Goal: Task Accomplishment & Management: Use online tool/utility

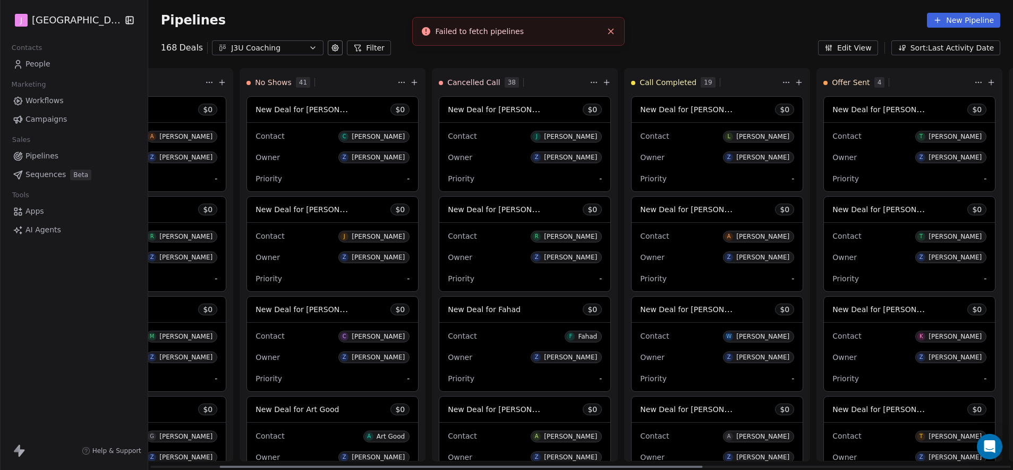
scroll to position [0, 142]
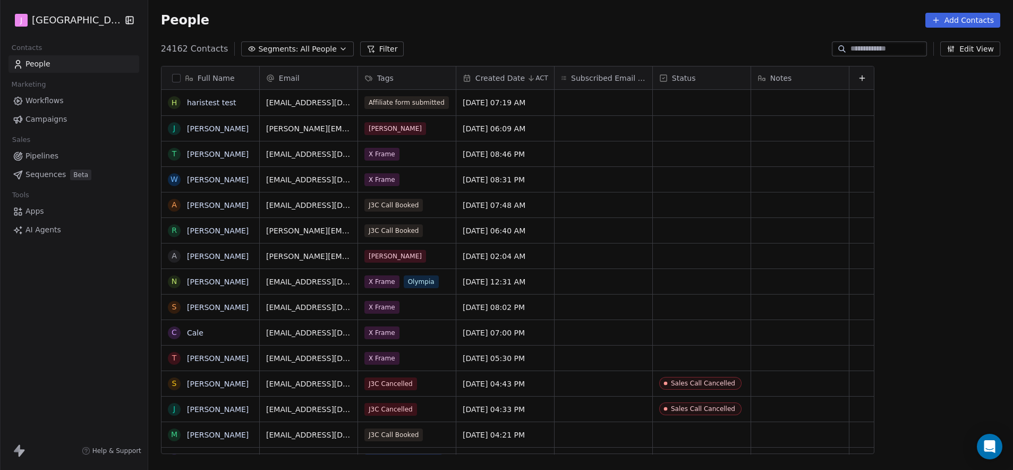
scroll to position [405, 862]
click at [50, 151] on span "Pipelines" at bounding box center [42, 155] width 33 height 11
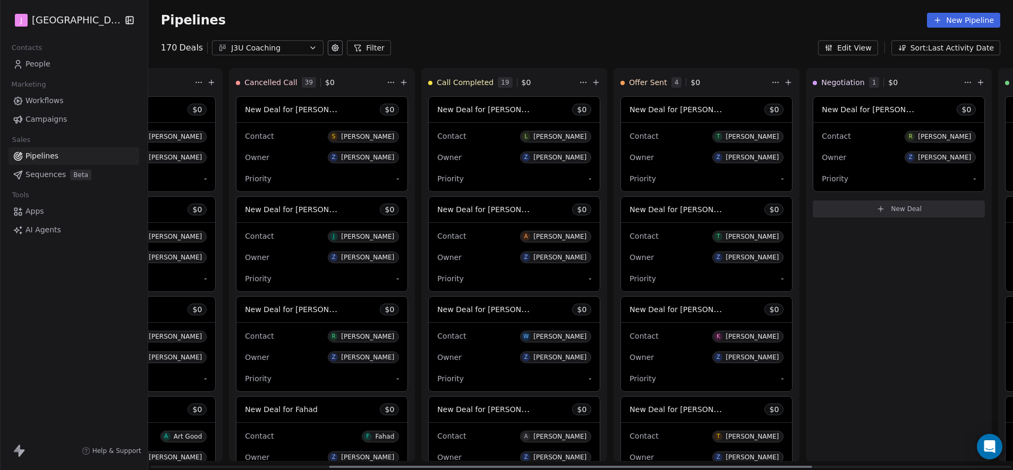
scroll to position [0, 333]
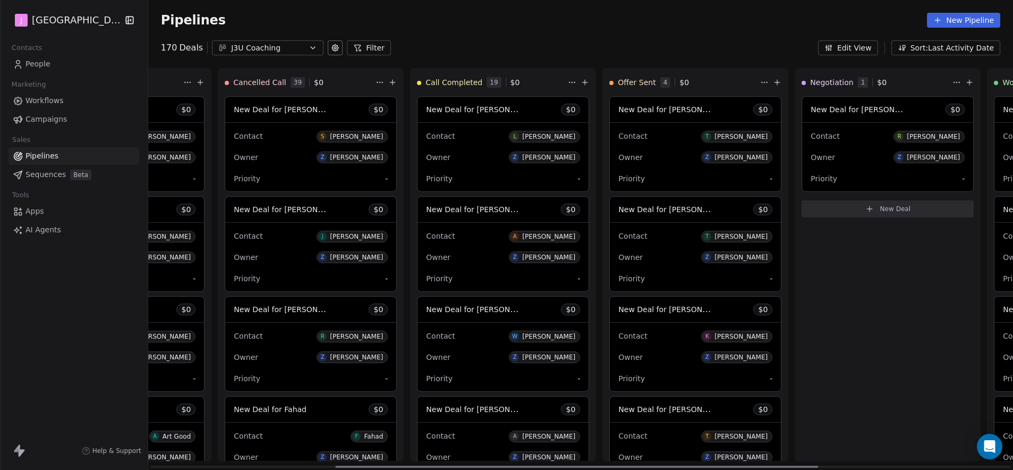
drag, startPoint x: 546, startPoint y: 466, endPoint x: 731, endPoint y: 470, distance: 184.9
click at [731, 468] on div at bounding box center [576, 466] width 483 height 2
click at [680, 111] on span "New Deal for [PERSON_NAME]" at bounding box center [674, 109] width 112 height 10
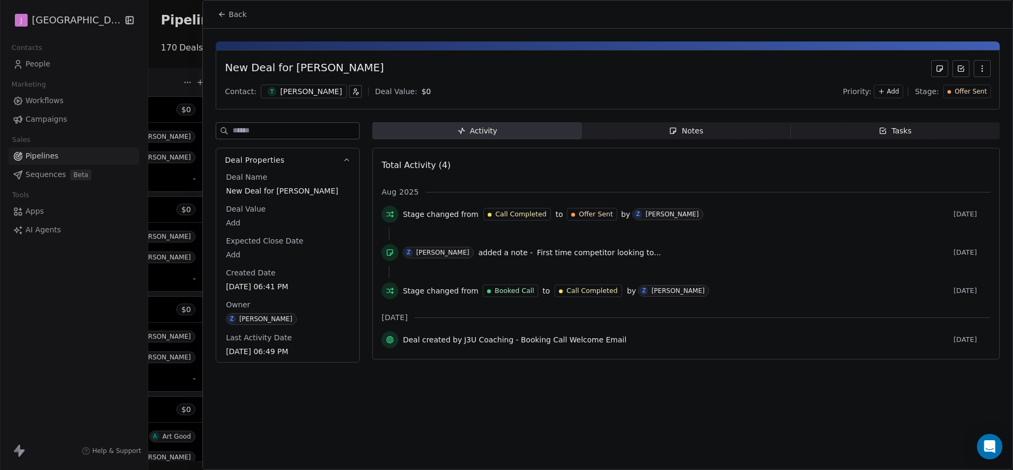
click at [234, 223] on body "J J3 University Contacts People Marketing Workflows Campaigns Sales Pipelines S…" at bounding box center [506, 235] width 1013 height 470
type input "*****"
click at [967, 96] on div "Offer Sent" at bounding box center [968, 91] width 48 height 14
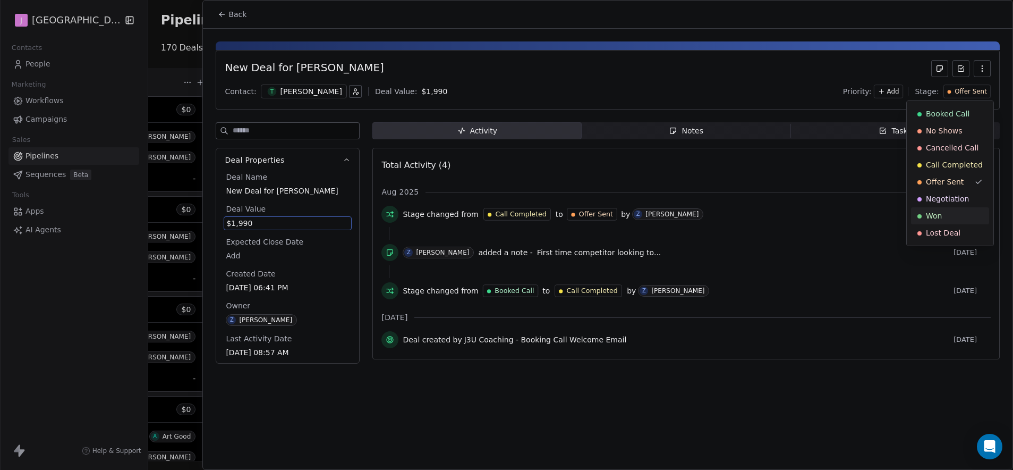
click at [947, 215] on div "Won" at bounding box center [950, 215] width 65 height 11
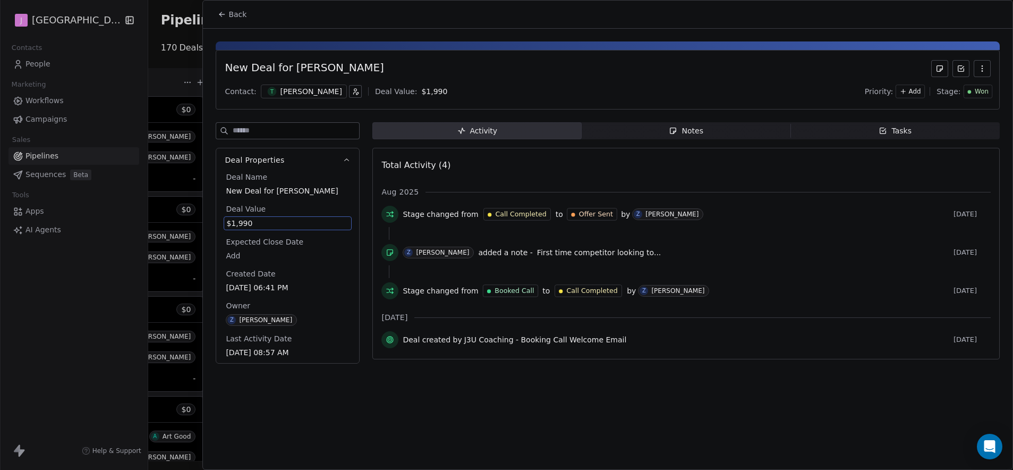
click at [241, 20] on button "Back" at bounding box center [231, 14] width 41 height 19
